Goal: Task Accomplishment & Management: Use online tool/utility

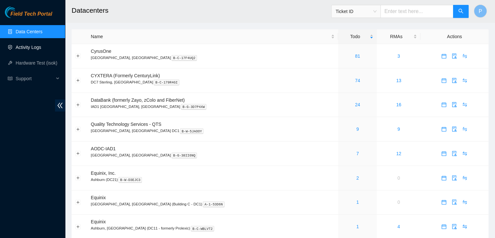
click at [37, 50] on link "Activity Logs" at bounding box center [29, 47] width 26 height 5
click at [342, 152] on div "7" at bounding box center [358, 153] width 32 height 7
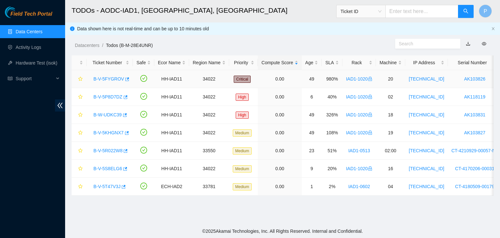
click at [111, 81] on link "B-V-5FYGROV" at bounding box center [108, 78] width 31 height 5
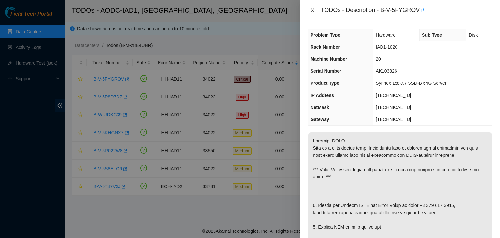
click at [312, 7] on button "Close" at bounding box center [312, 10] width 9 height 6
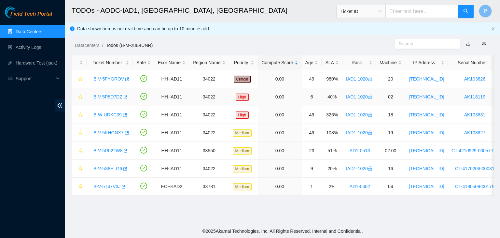
click at [105, 98] on link "B-V-5P8D7DZ" at bounding box center [107, 96] width 29 height 5
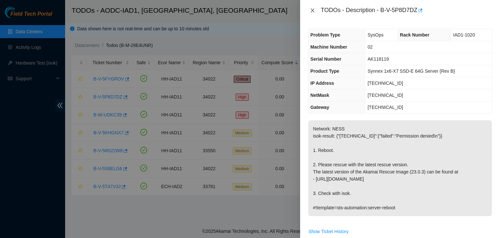
click at [313, 11] on icon "close" at bounding box center [313, 10] width 4 height 4
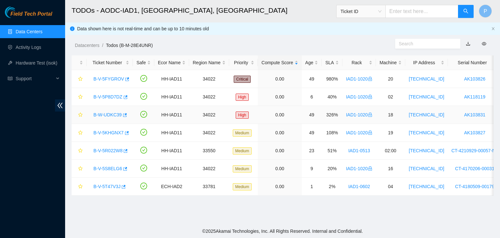
click at [103, 116] on link "B-W-UDKC39" at bounding box center [107, 114] width 28 height 5
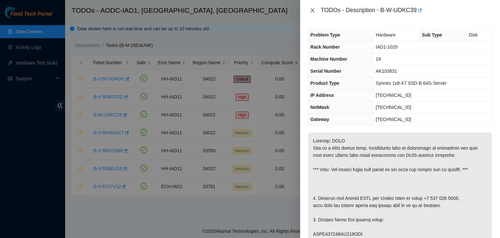
click at [313, 8] on icon "close" at bounding box center [312, 10] width 5 height 5
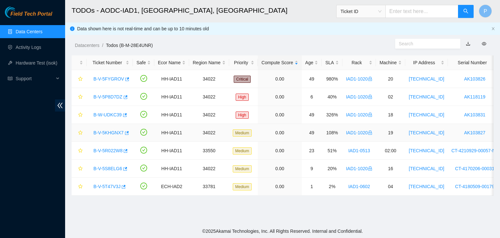
click at [112, 131] on link "B-V-5KHGNX7" at bounding box center [108, 132] width 30 height 5
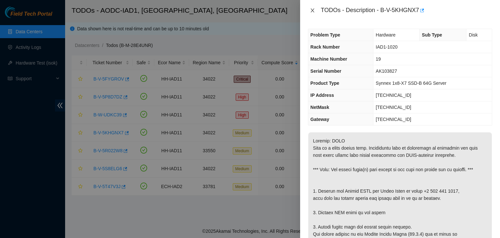
click at [309, 12] on button "Close" at bounding box center [312, 10] width 9 height 6
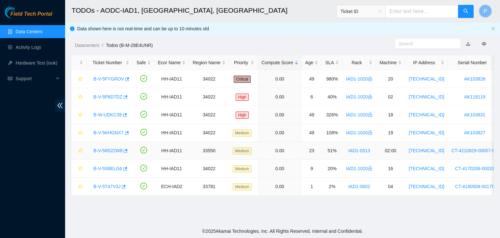
click at [103, 152] on link "B-V-5R022W8" at bounding box center [107, 150] width 29 height 5
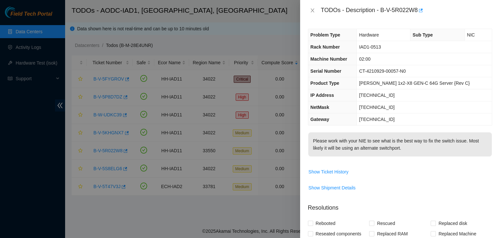
click at [313, 13] on div "TODOs - Description - B-V-5R022W8" at bounding box center [400, 10] width 184 height 10
click at [310, 10] on icon "close" at bounding box center [312, 10] width 5 height 5
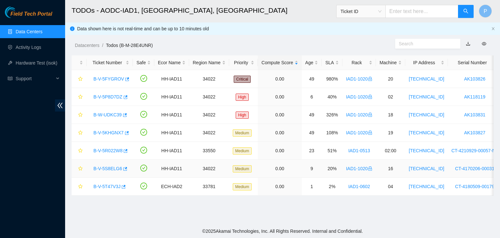
click at [101, 171] on link "B-V-5S8ELG6" at bounding box center [107, 168] width 29 height 5
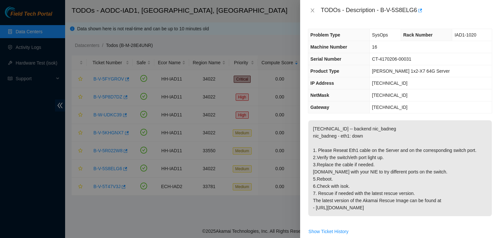
scroll to position [2, 0]
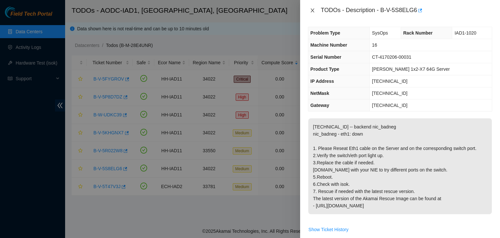
click at [316, 10] on button "Close" at bounding box center [312, 10] width 9 height 6
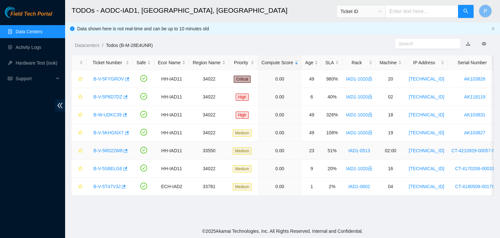
click at [109, 149] on link "B-V-5R022W8" at bounding box center [107, 150] width 29 height 5
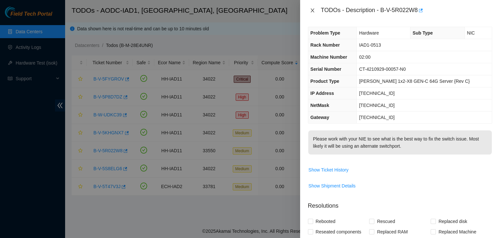
click at [312, 10] on icon "close" at bounding box center [312, 10] width 5 height 5
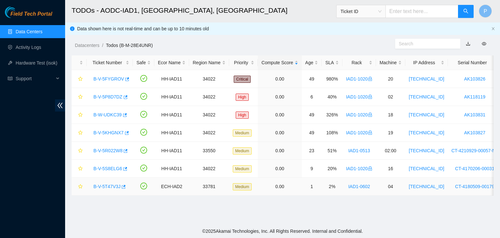
click at [111, 184] on link "B-V-5T47V3J" at bounding box center [106, 186] width 27 height 5
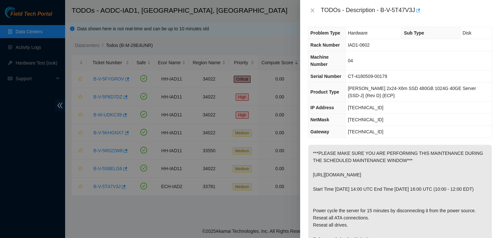
scroll to position [12, 0]
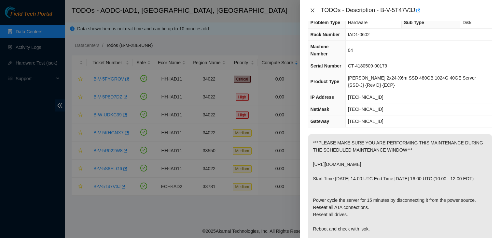
click at [311, 7] on button "Close" at bounding box center [312, 10] width 9 height 6
